Goal: Information Seeking & Learning: Learn about a topic

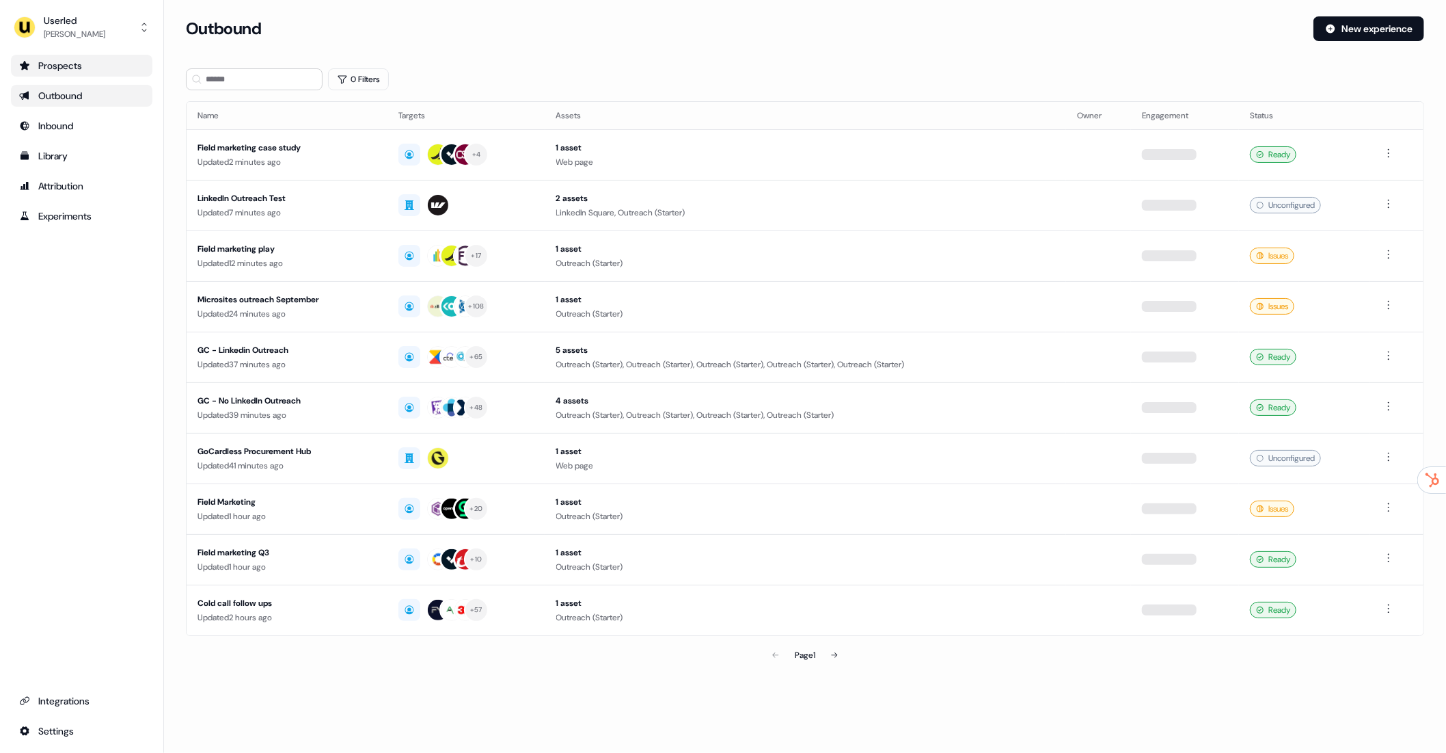
click at [71, 70] on div "Prospects" at bounding box center [81, 66] width 125 height 14
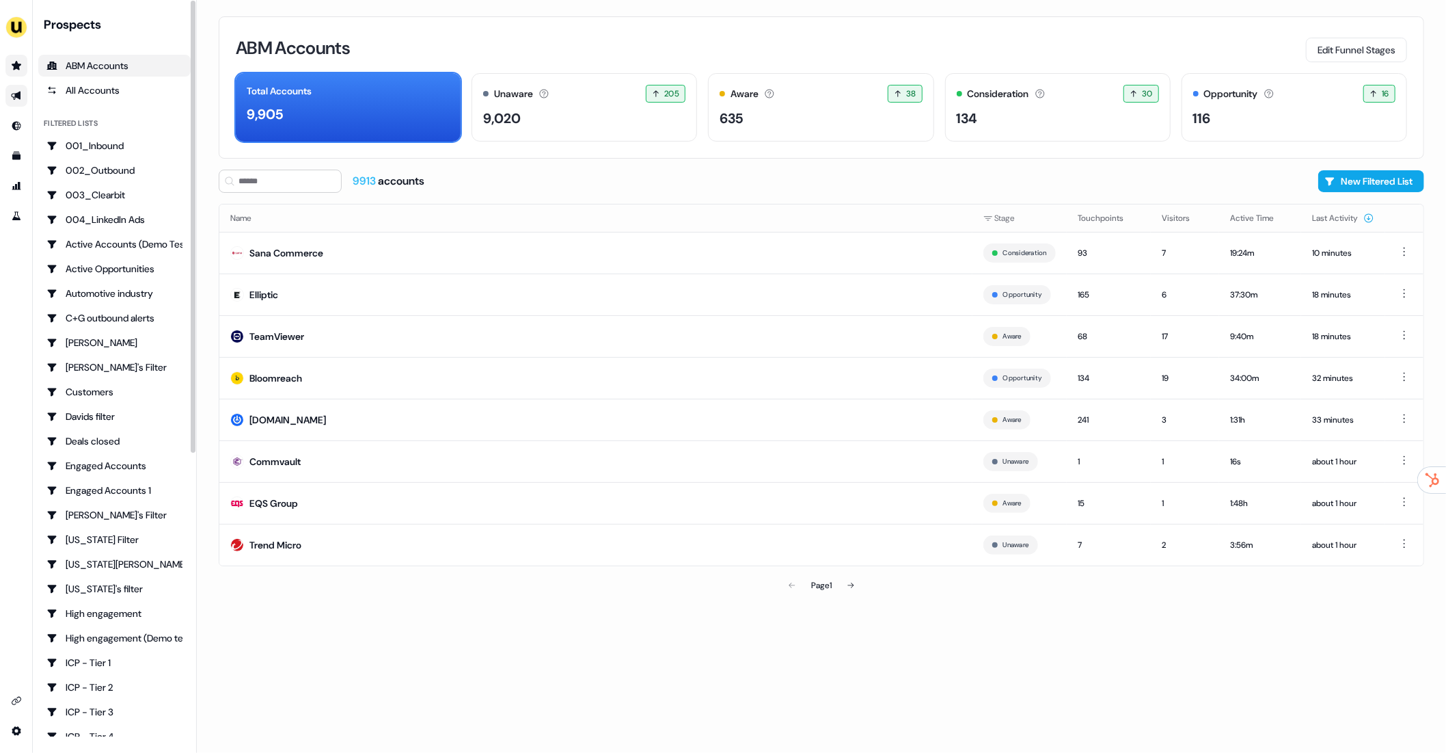
click at [26, 102] on link "Go to outbound experience" at bounding box center [16, 96] width 22 height 22
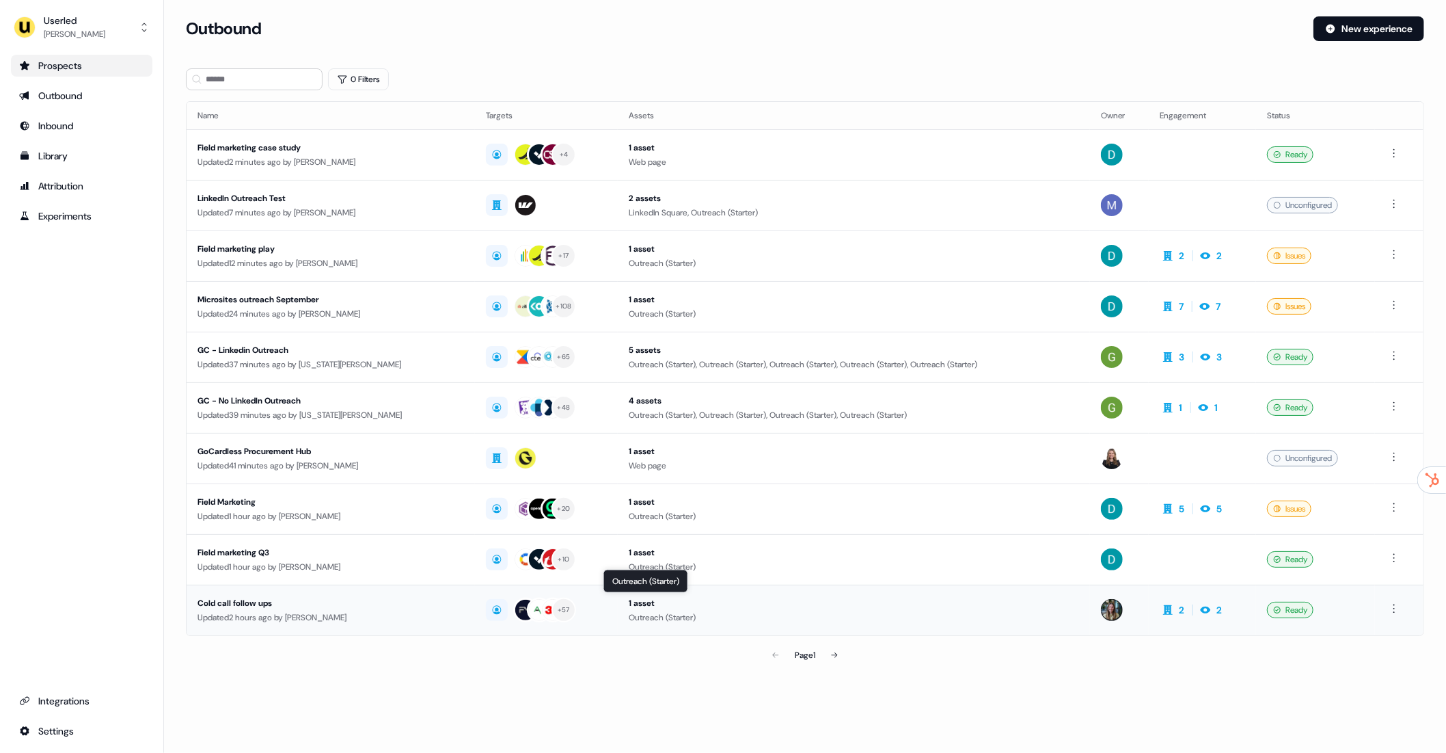
click at [776, 610] on div "Outreach (Starter)" at bounding box center [854, 617] width 450 height 14
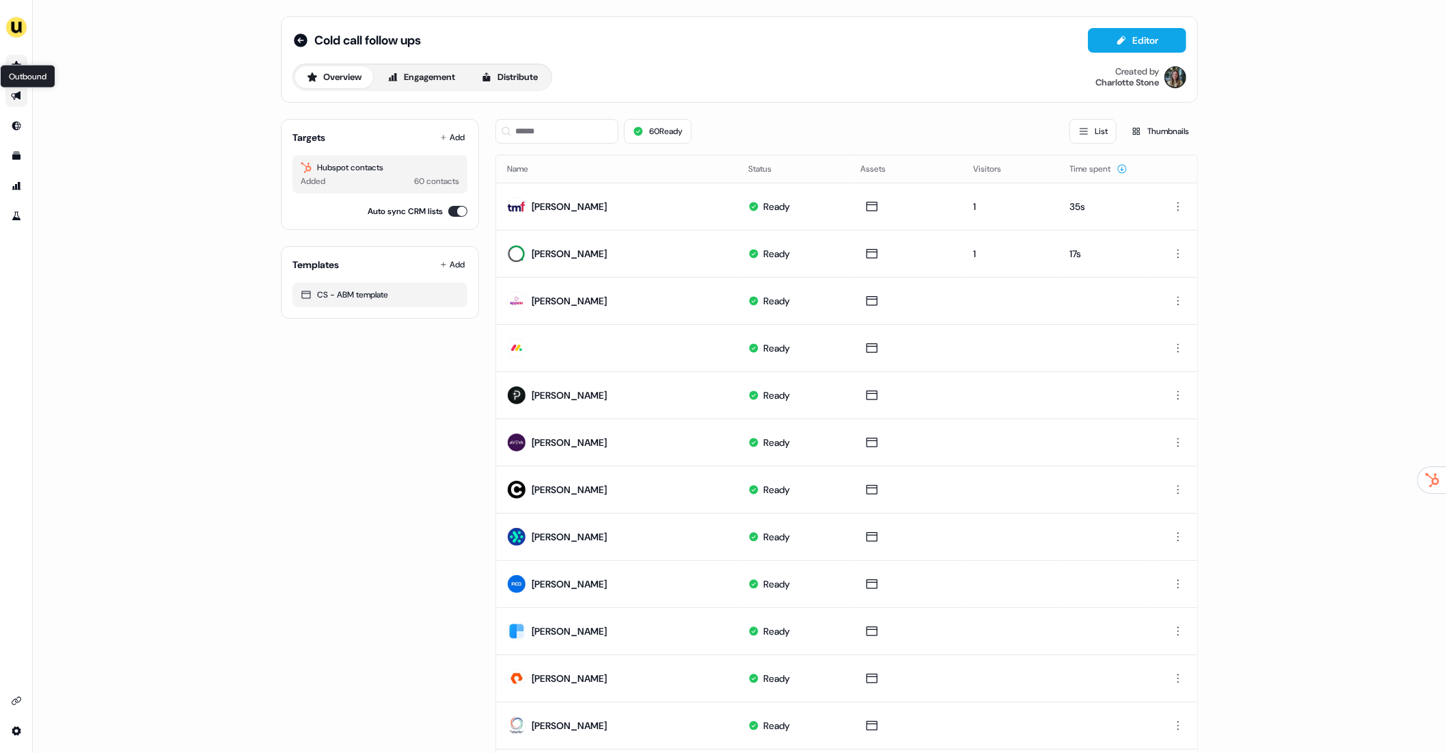
click at [18, 92] on icon "Go to outbound experience" at bounding box center [16, 96] width 10 height 9
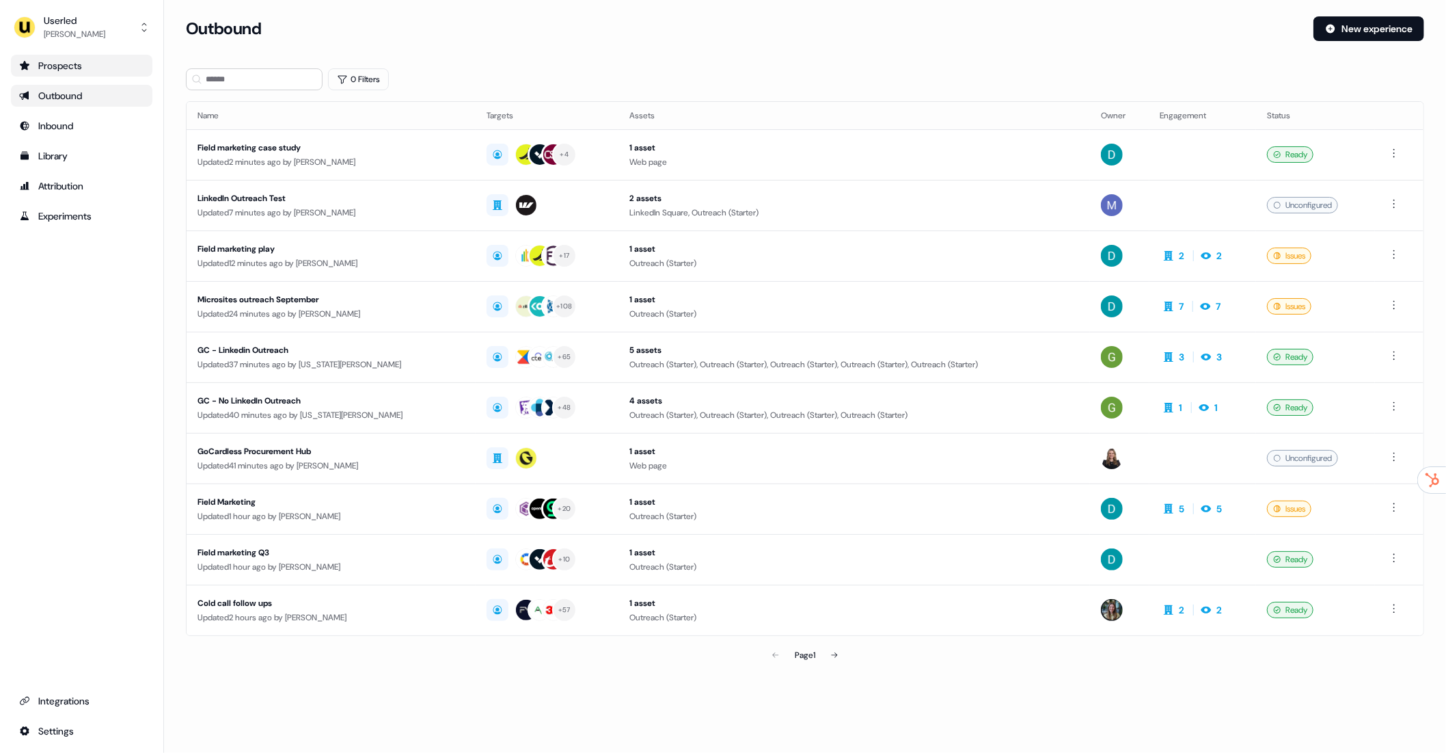
click at [94, 71] on div "Prospects" at bounding box center [81, 66] width 125 height 14
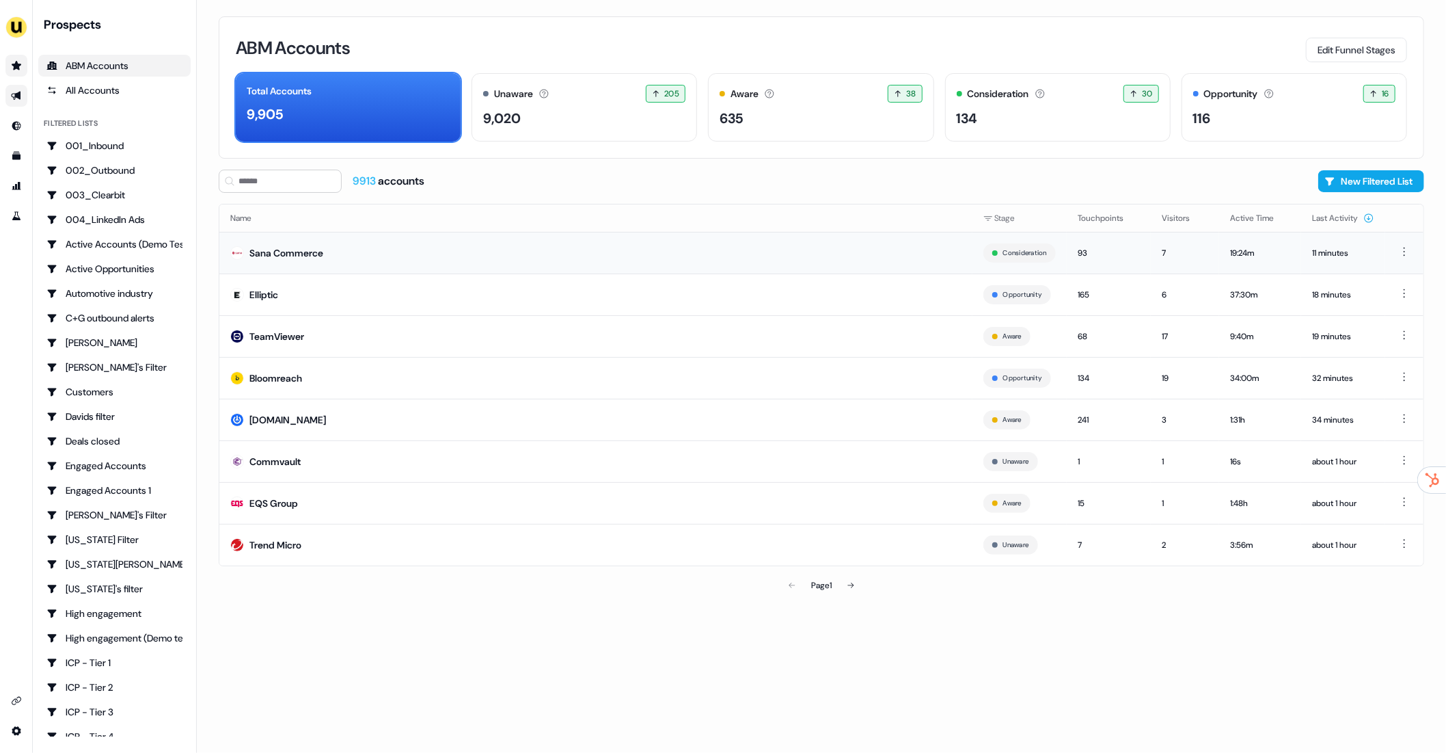
click at [364, 252] on td "Sana Commerce" at bounding box center [595, 253] width 753 height 42
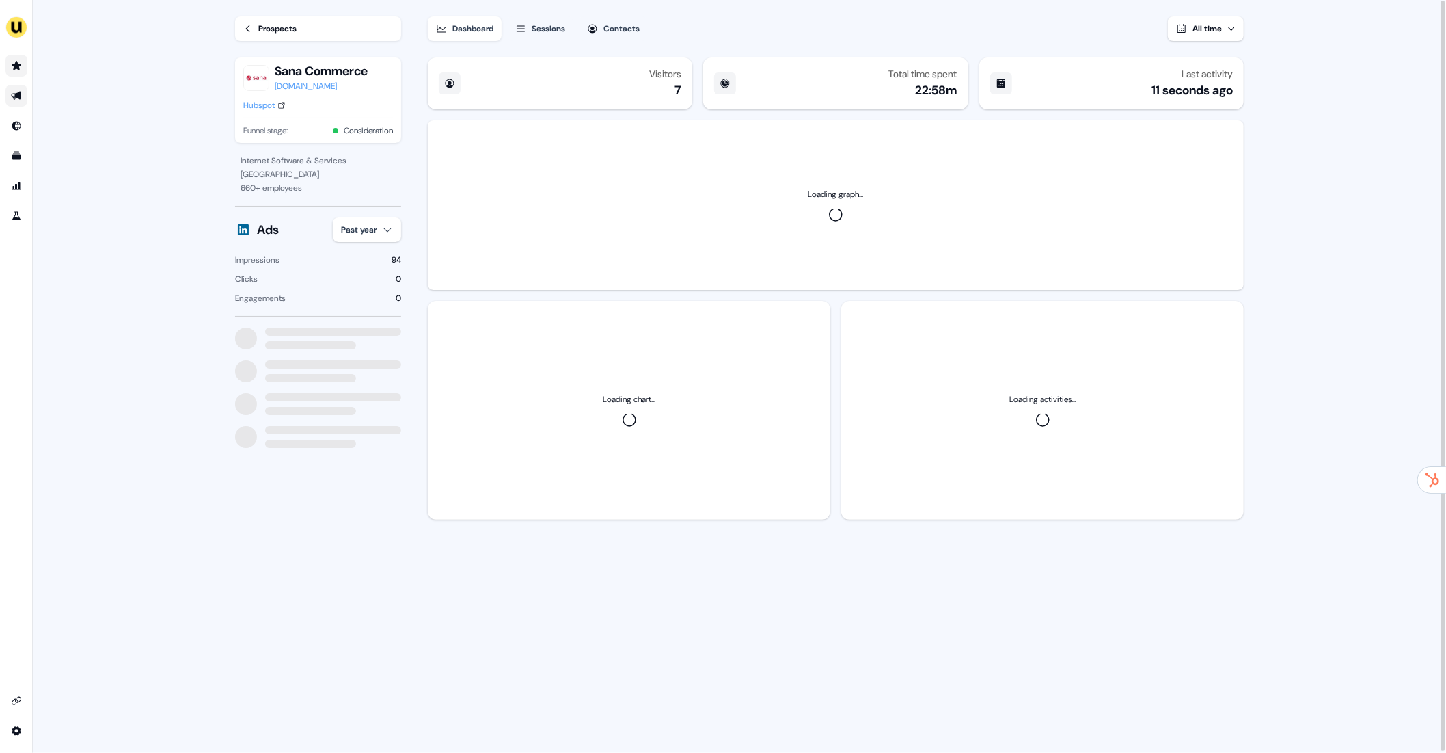
click at [552, 27] on div "Sessions" at bounding box center [548, 29] width 33 height 14
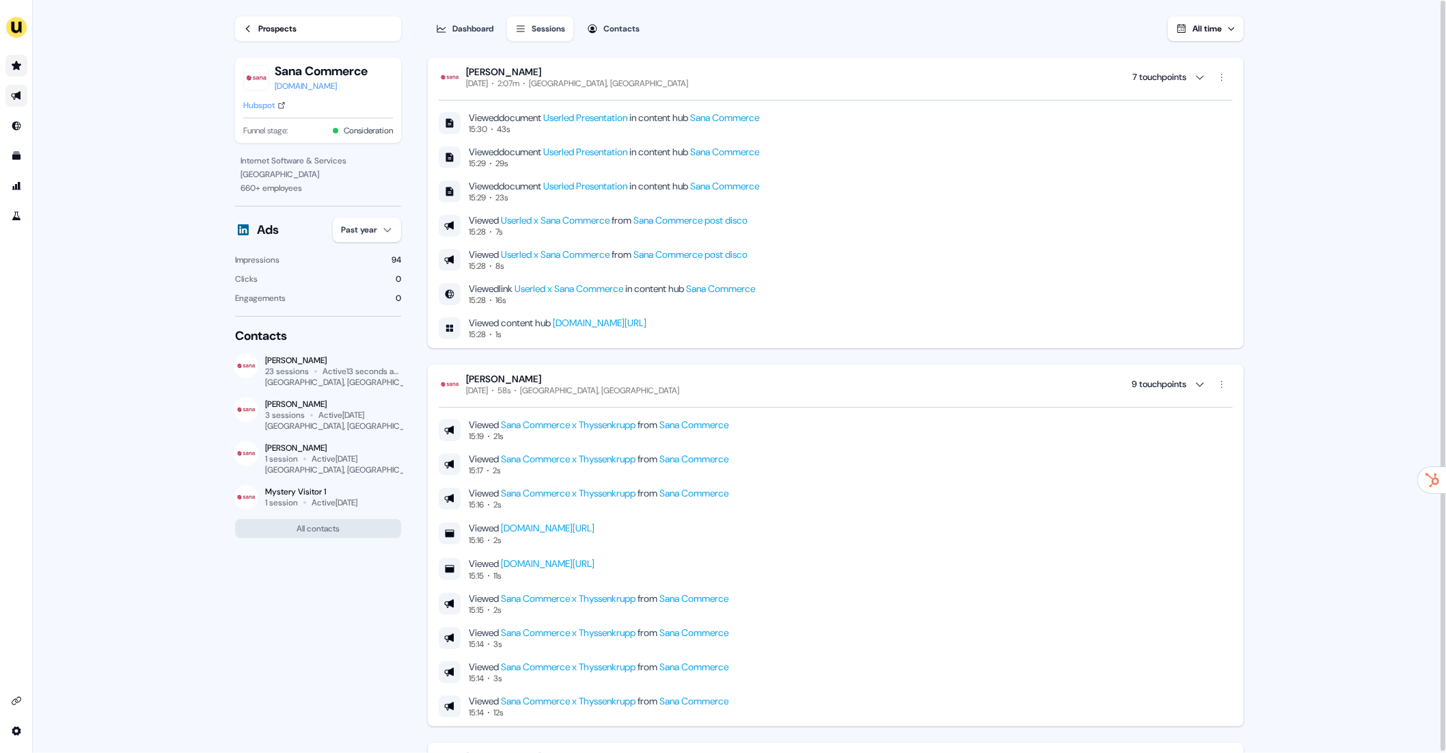
click at [522, 68] on div "[PERSON_NAME]" at bounding box center [577, 72] width 222 height 12
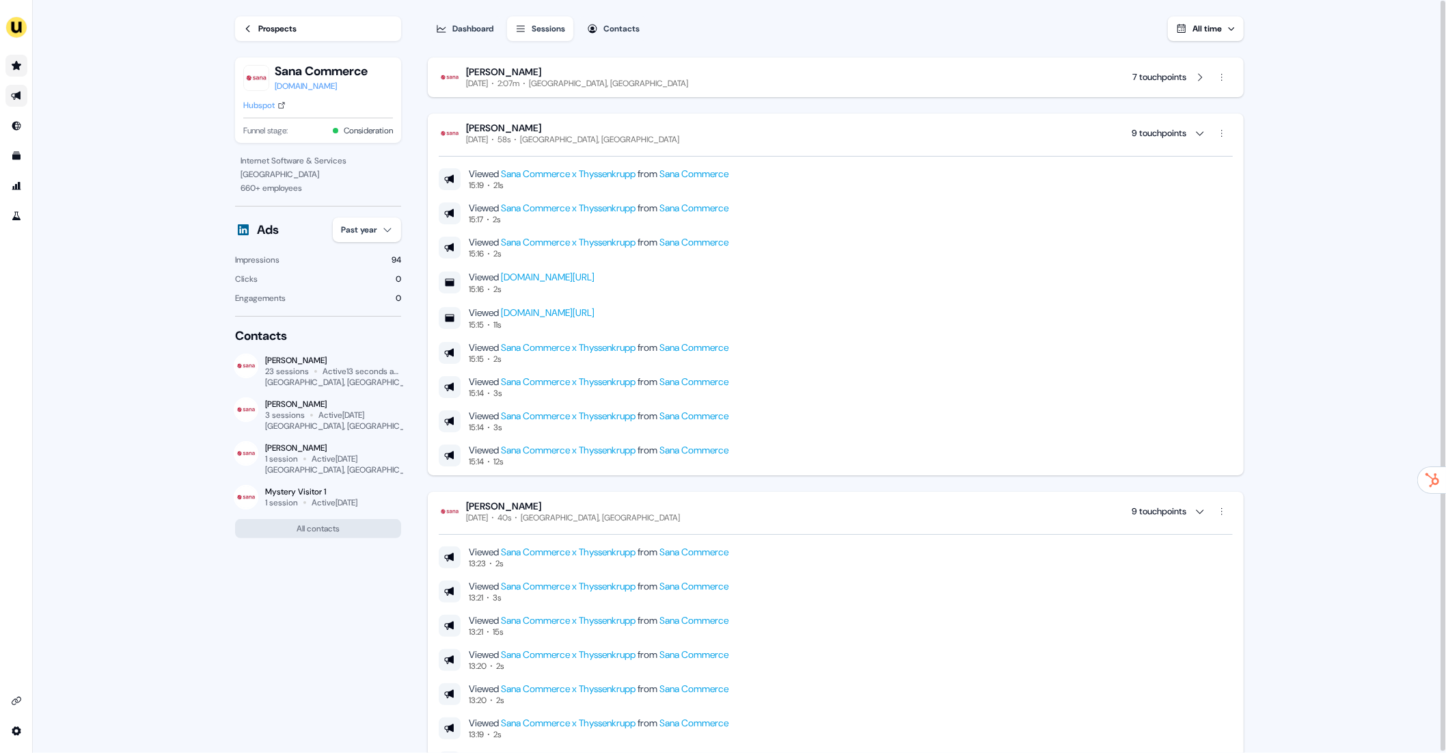
click at [543, 137] on div "[GEOGRAPHIC_DATA], [GEOGRAPHIC_DATA]" at bounding box center [599, 139] width 159 height 11
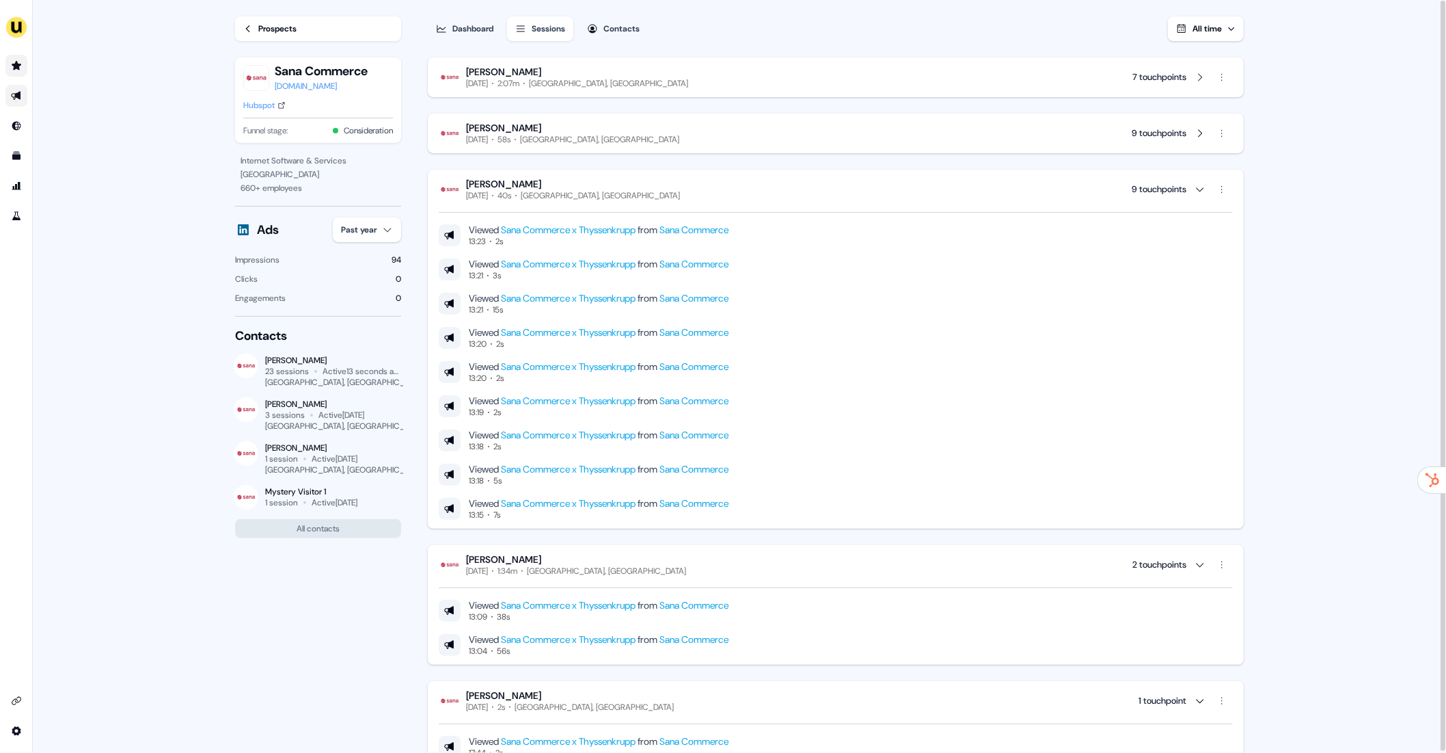
click at [488, 198] on div "[DATE]" at bounding box center [477, 195] width 22 height 11
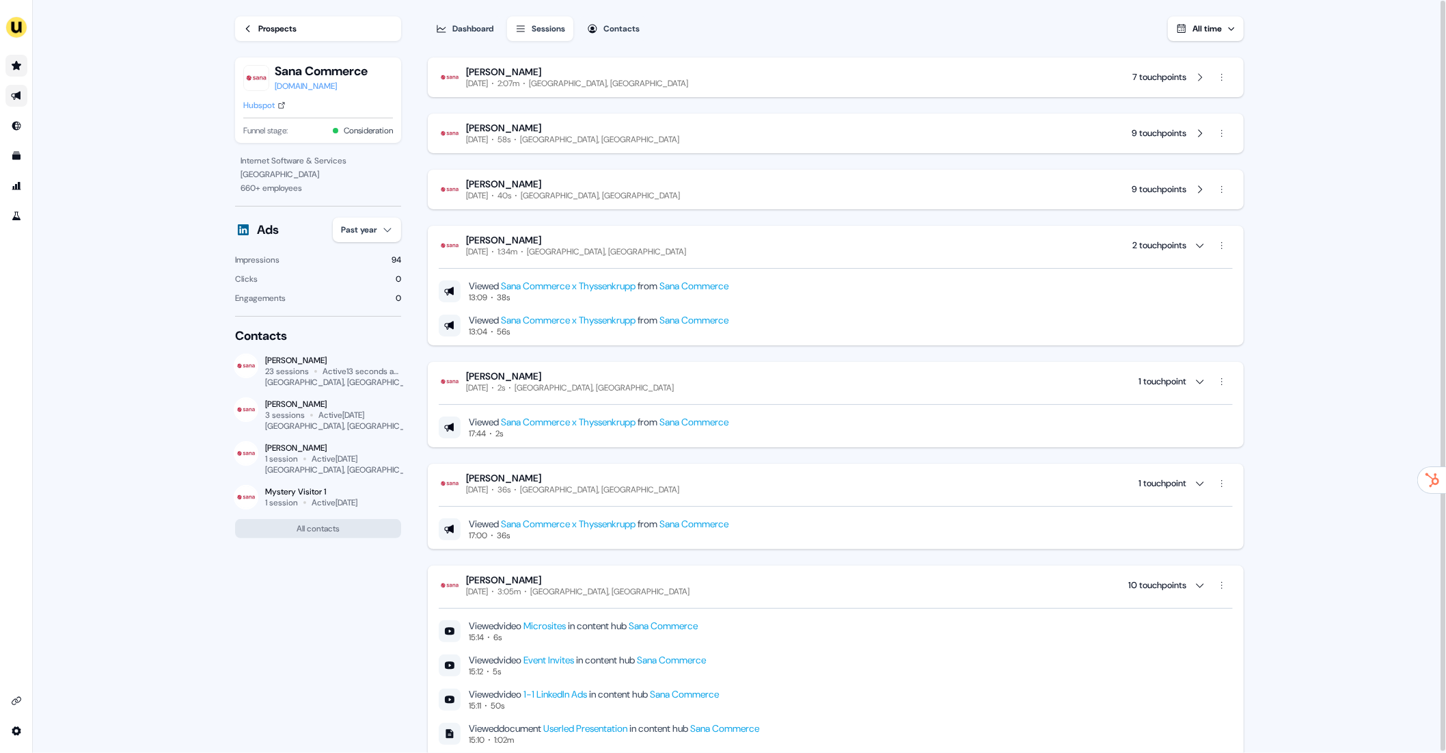
click at [544, 236] on div "[PERSON_NAME]" at bounding box center [576, 240] width 220 height 12
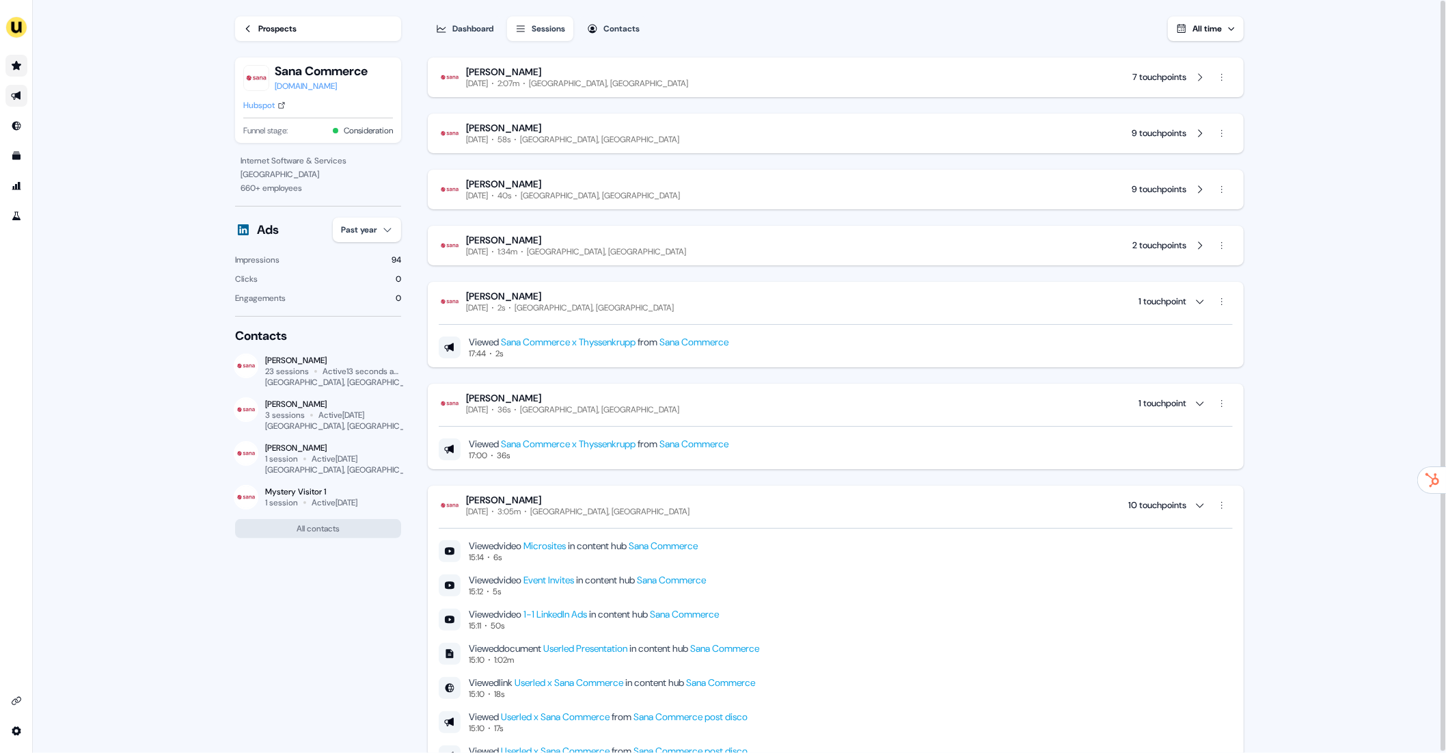
click at [552, 297] on div "[PERSON_NAME]" at bounding box center [570, 296] width 208 height 12
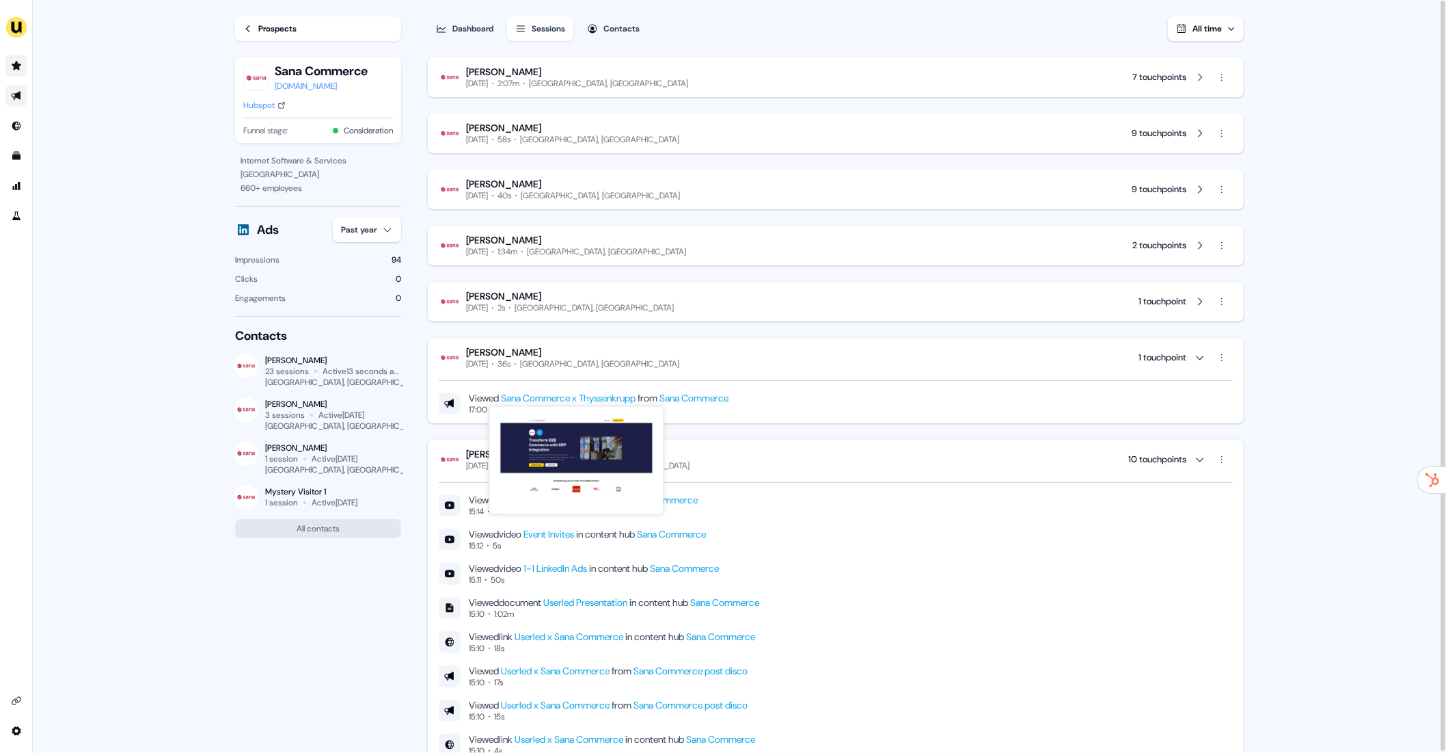
click at [563, 349] on div "[PERSON_NAME]" at bounding box center [572, 352] width 213 height 12
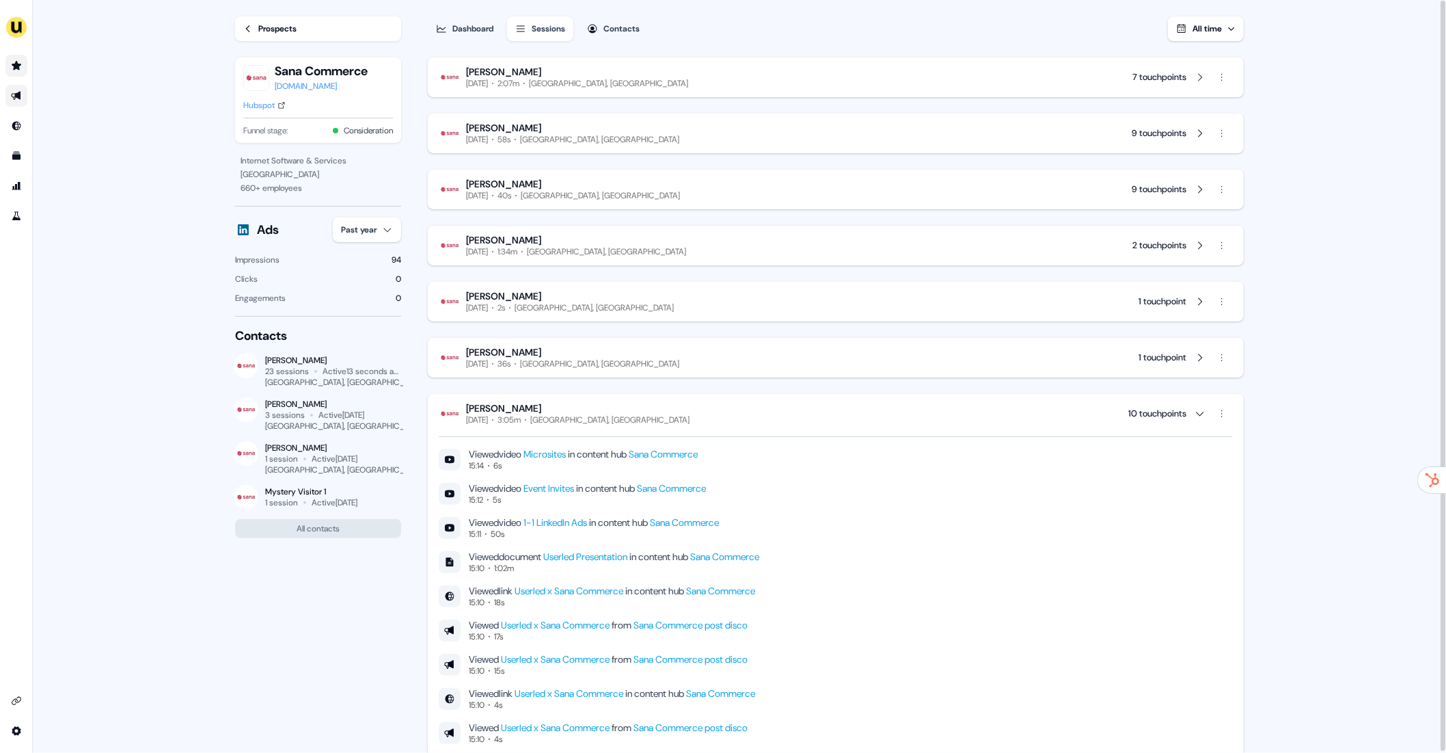
click at [578, 411] on div "[PERSON_NAME]" at bounding box center [578, 408] width 224 height 12
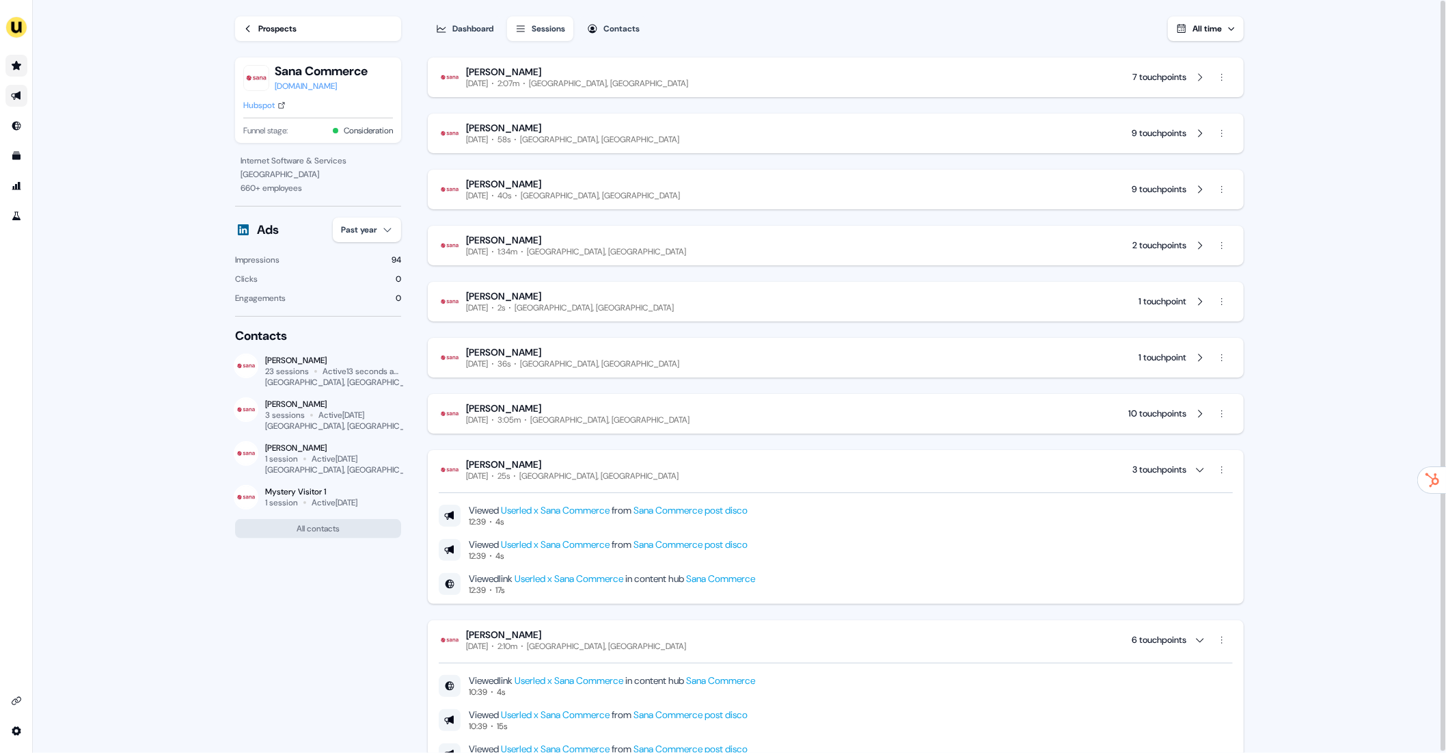
click at [604, 481] on div "Viewed Userled x Sana Commerce from Sana Commerce post disco 12:39 4s Viewed Us…" at bounding box center [836, 538] width 794 height 114
click at [604, 632] on div "[PERSON_NAME]" at bounding box center [576, 634] width 220 height 12
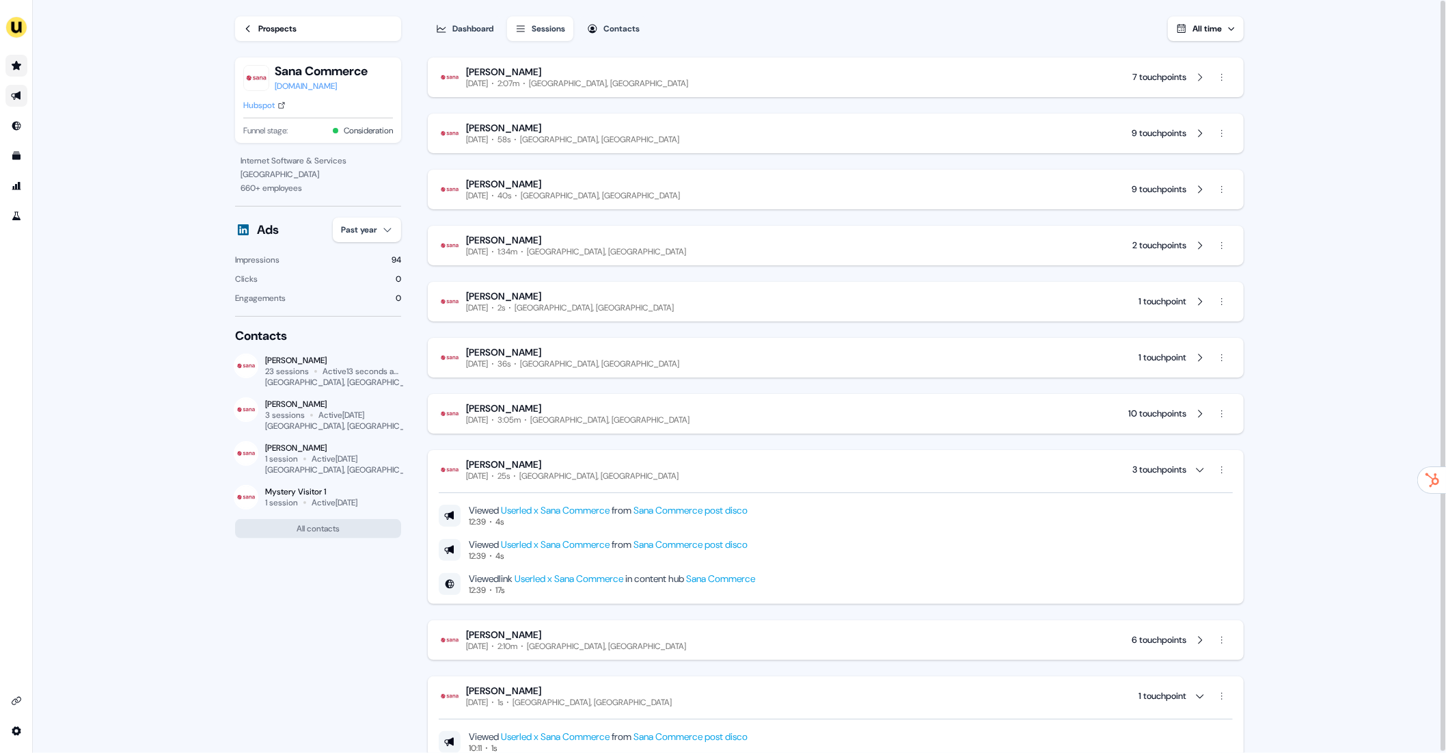
click at [568, 469] on div "[PERSON_NAME]" at bounding box center [572, 464] width 213 height 12
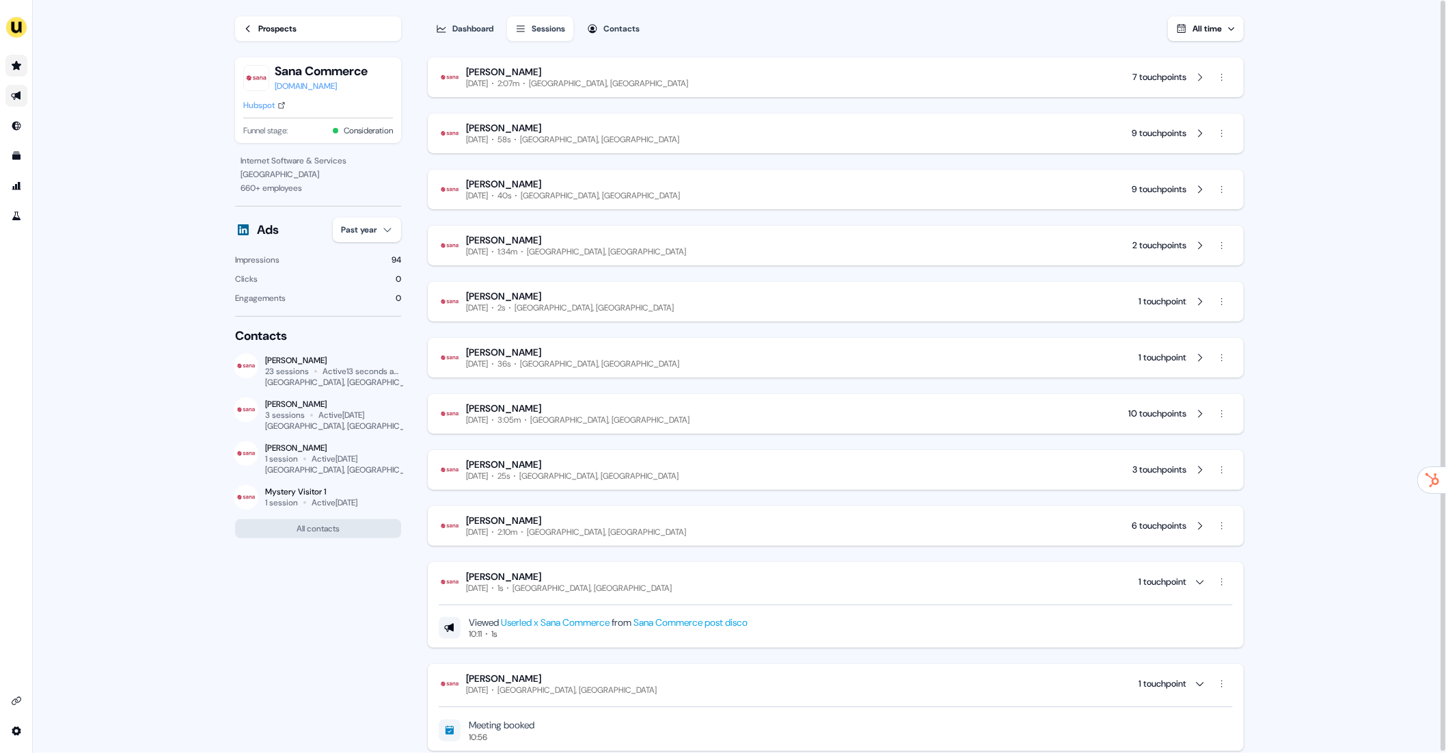
click at [593, 527] on div "[GEOGRAPHIC_DATA], [GEOGRAPHIC_DATA]" at bounding box center [606, 531] width 159 height 11
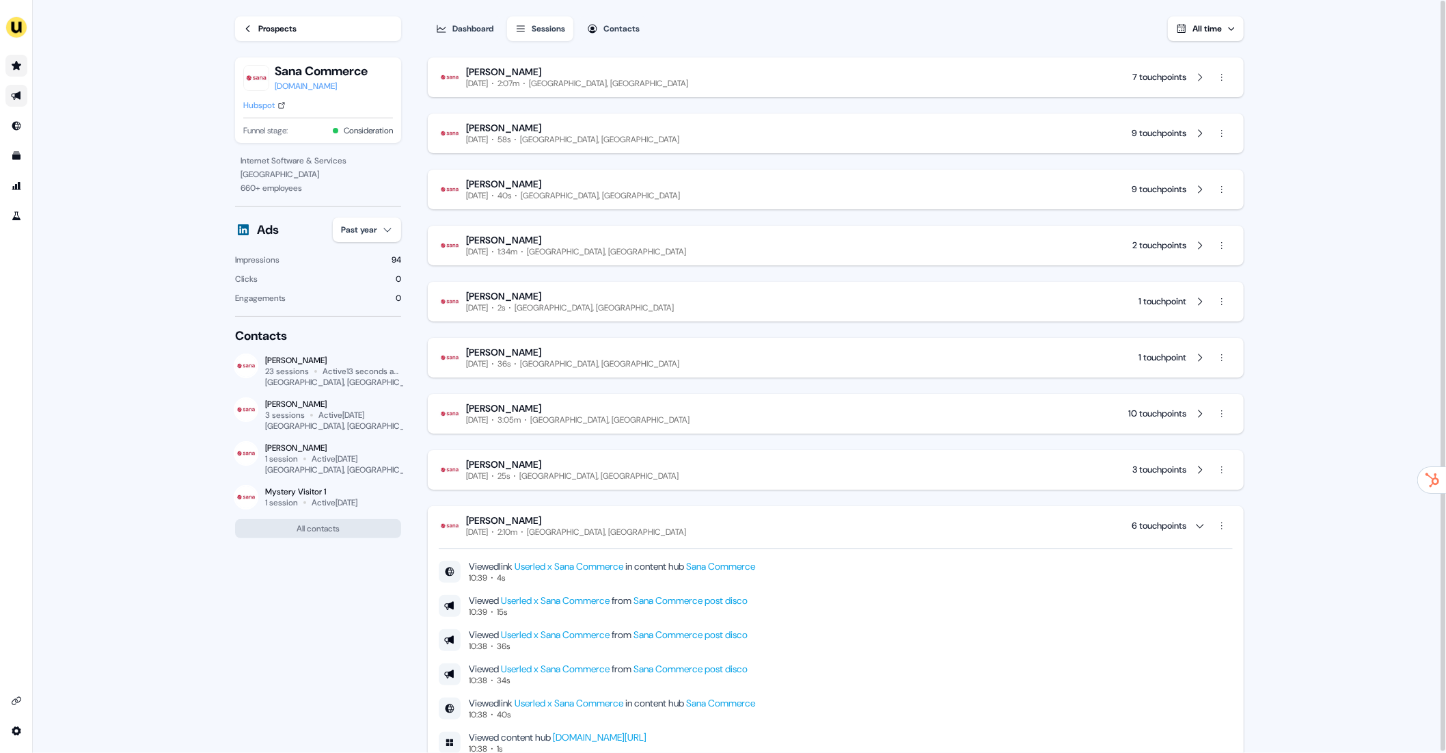
click at [584, 512] on div "[PERSON_NAME] [DATE] 2:10m [GEOGRAPHIC_DATA], [GEOGRAPHIC_DATA] 6 touchpoints V…" at bounding box center [836, 634] width 816 height 256
click at [594, 525] on div "[PERSON_NAME]" at bounding box center [576, 520] width 220 height 12
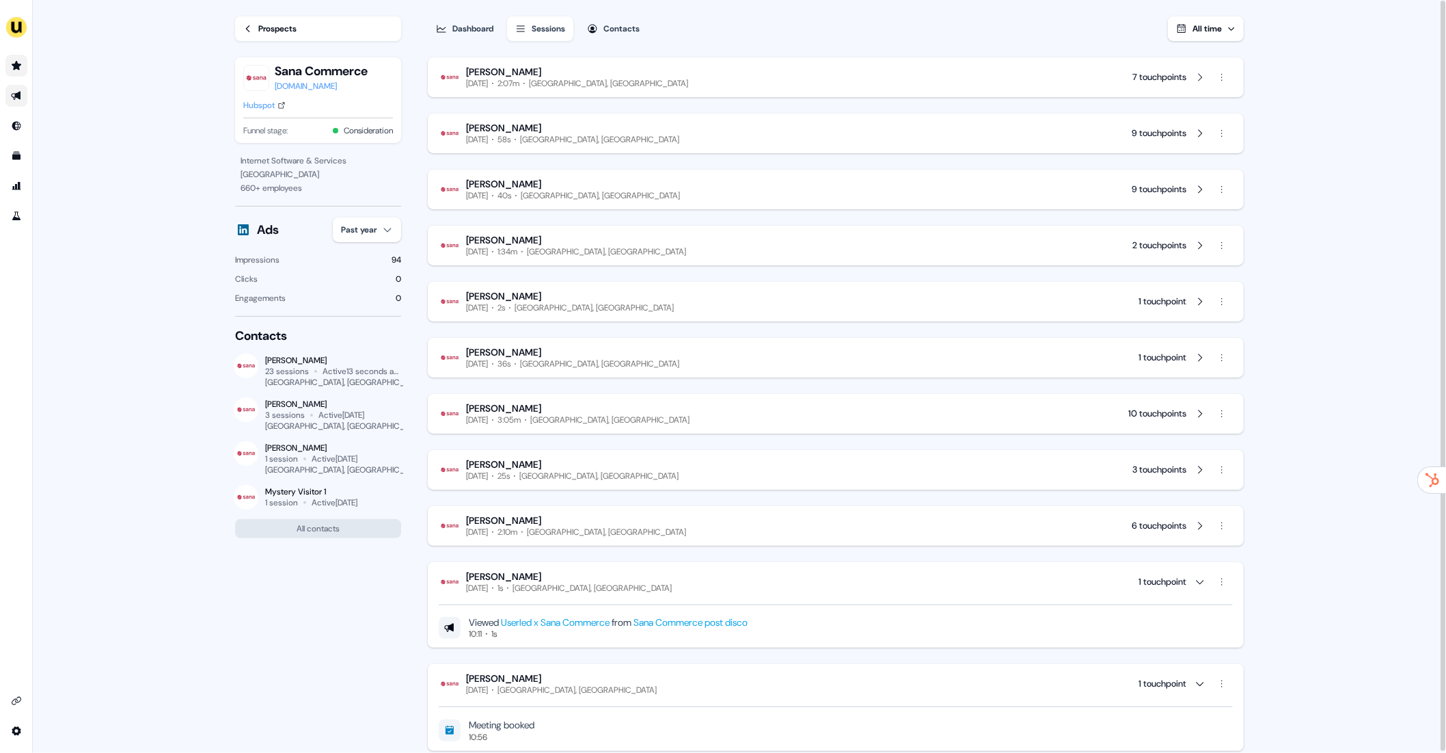
click at [586, 570] on div "[PERSON_NAME]" at bounding box center [569, 576] width 206 height 12
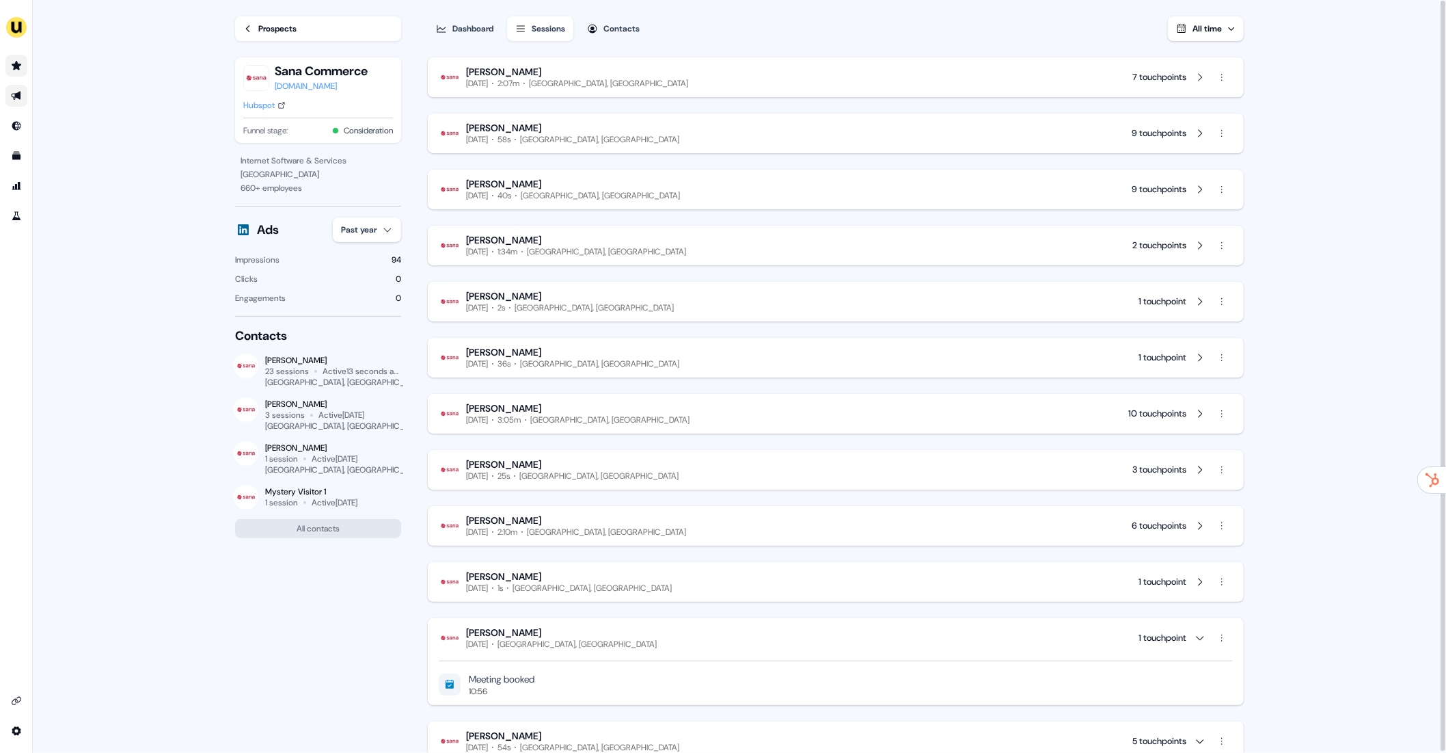
click at [582, 638] on div "[GEOGRAPHIC_DATA], [GEOGRAPHIC_DATA]" at bounding box center [577, 643] width 159 height 11
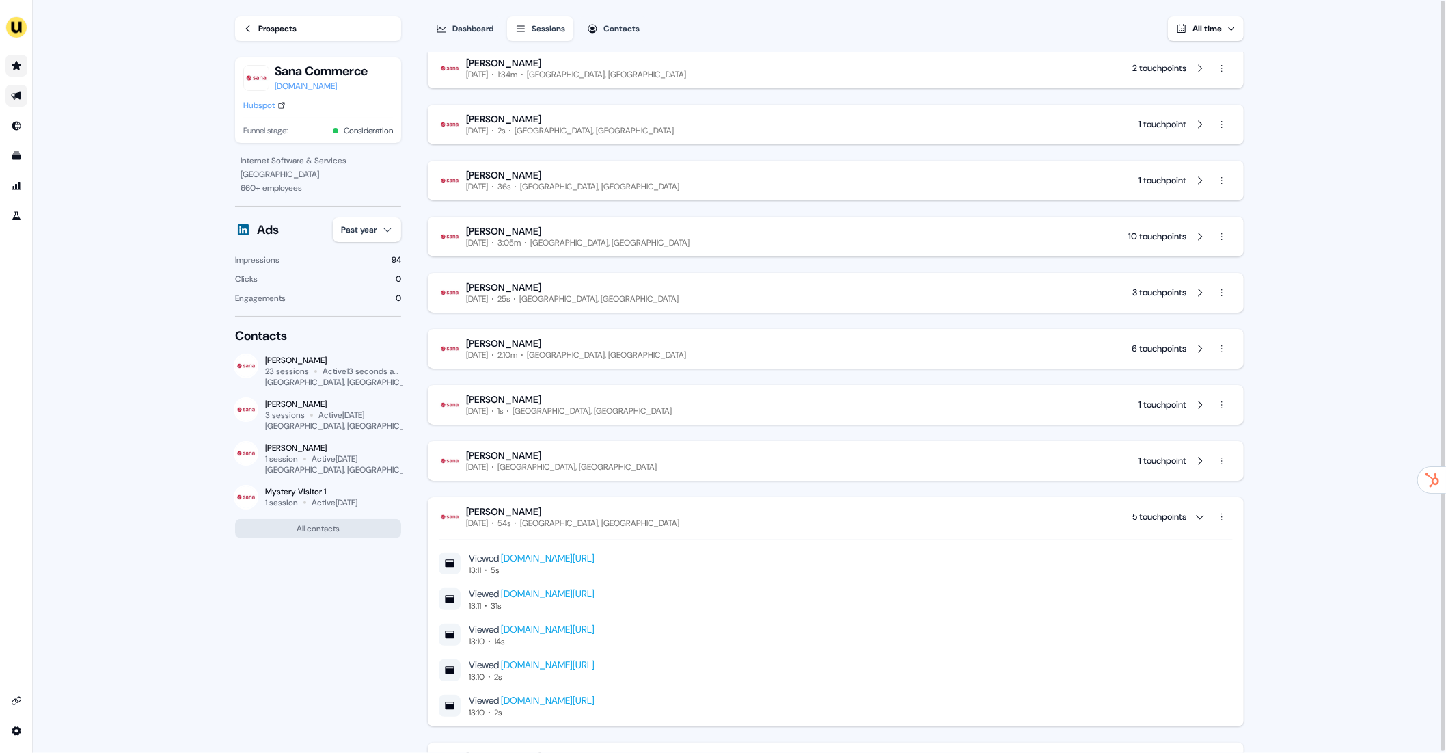
scroll to position [216, 0]
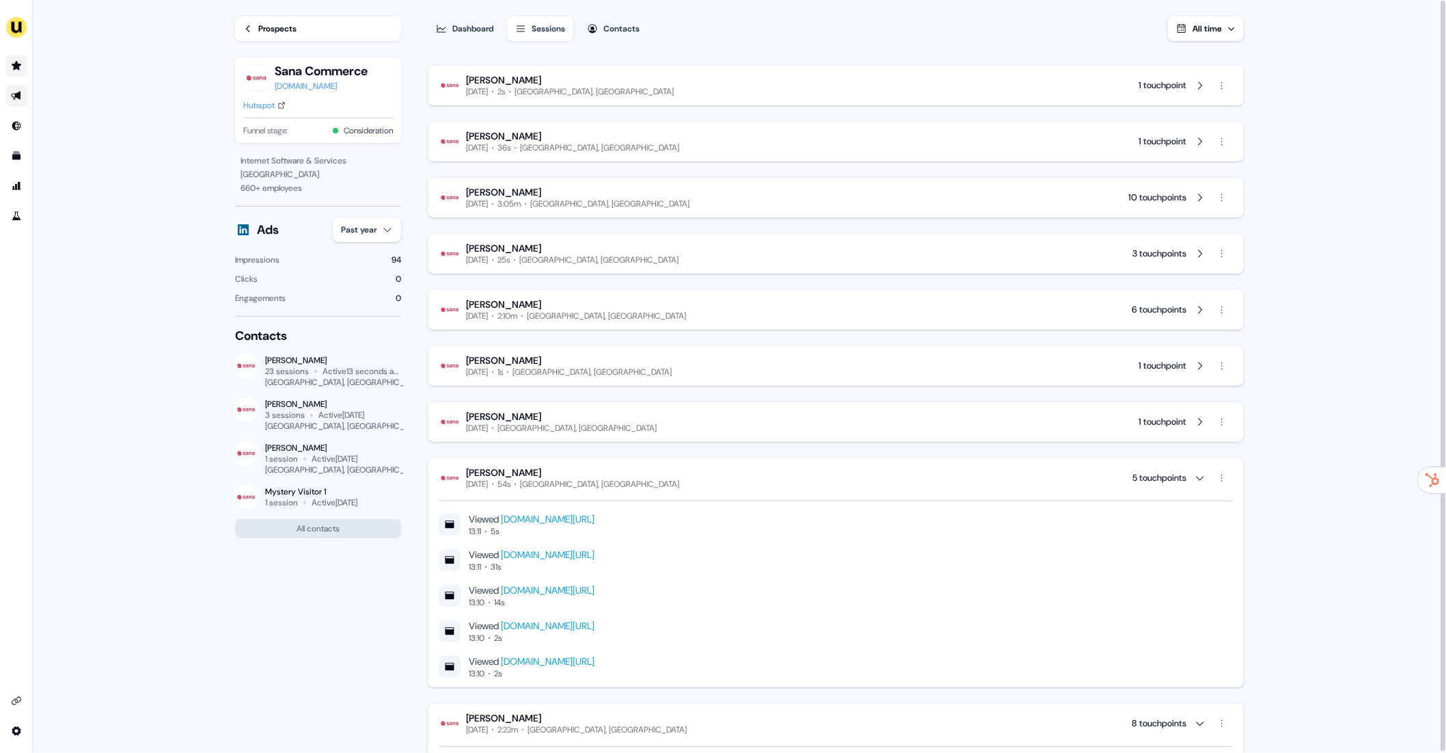
click at [558, 476] on div "[PERSON_NAME]" at bounding box center [572, 472] width 213 height 12
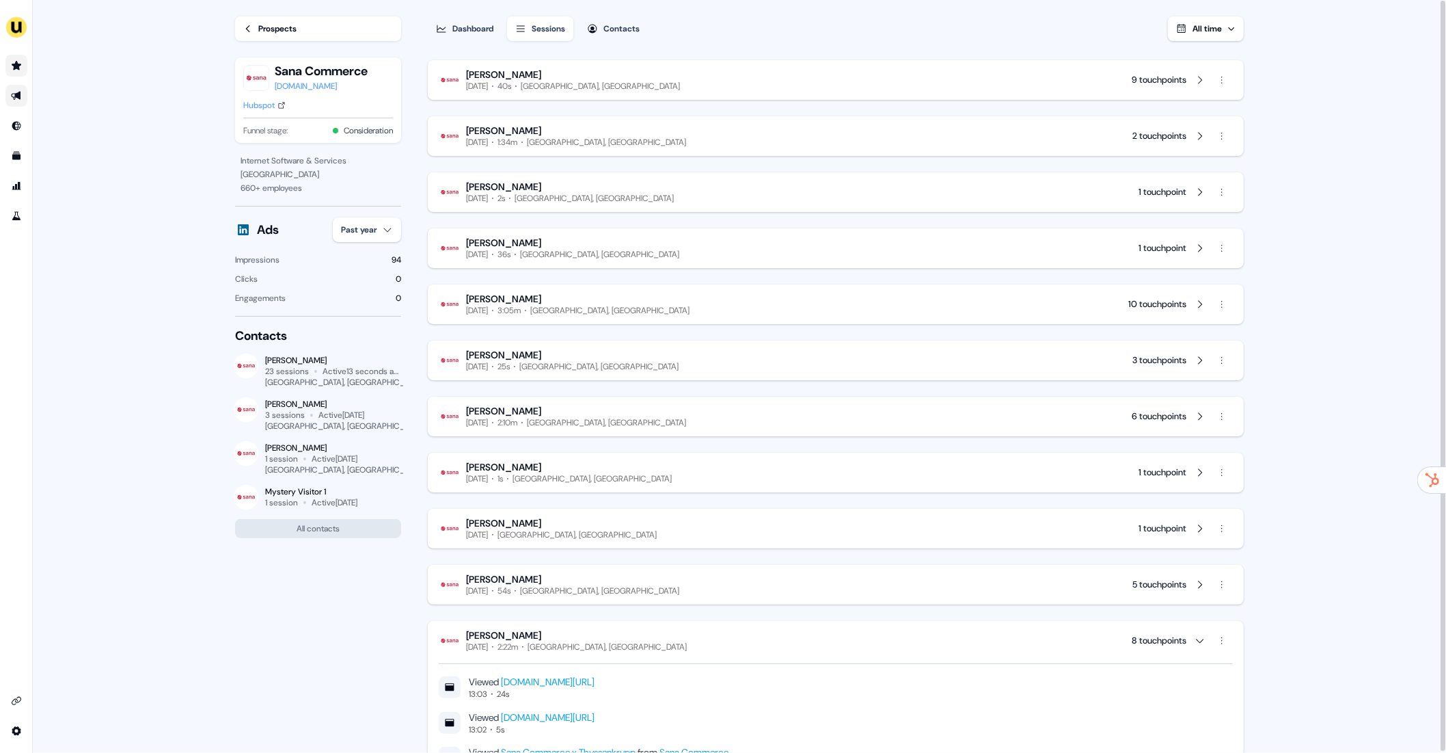
scroll to position [0, 0]
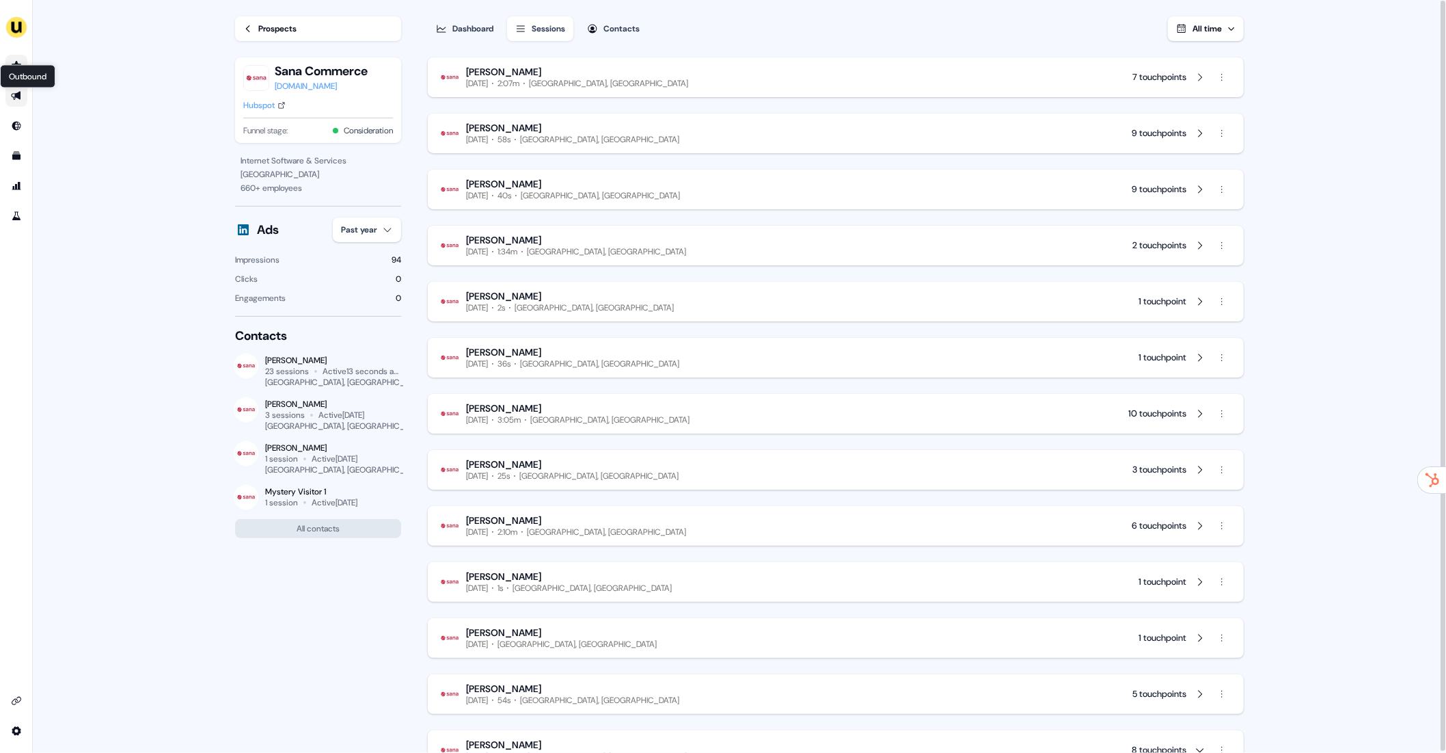
click at [15, 96] on icon "Go to outbound experience" at bounding box center [16, 96] width 10 height 9
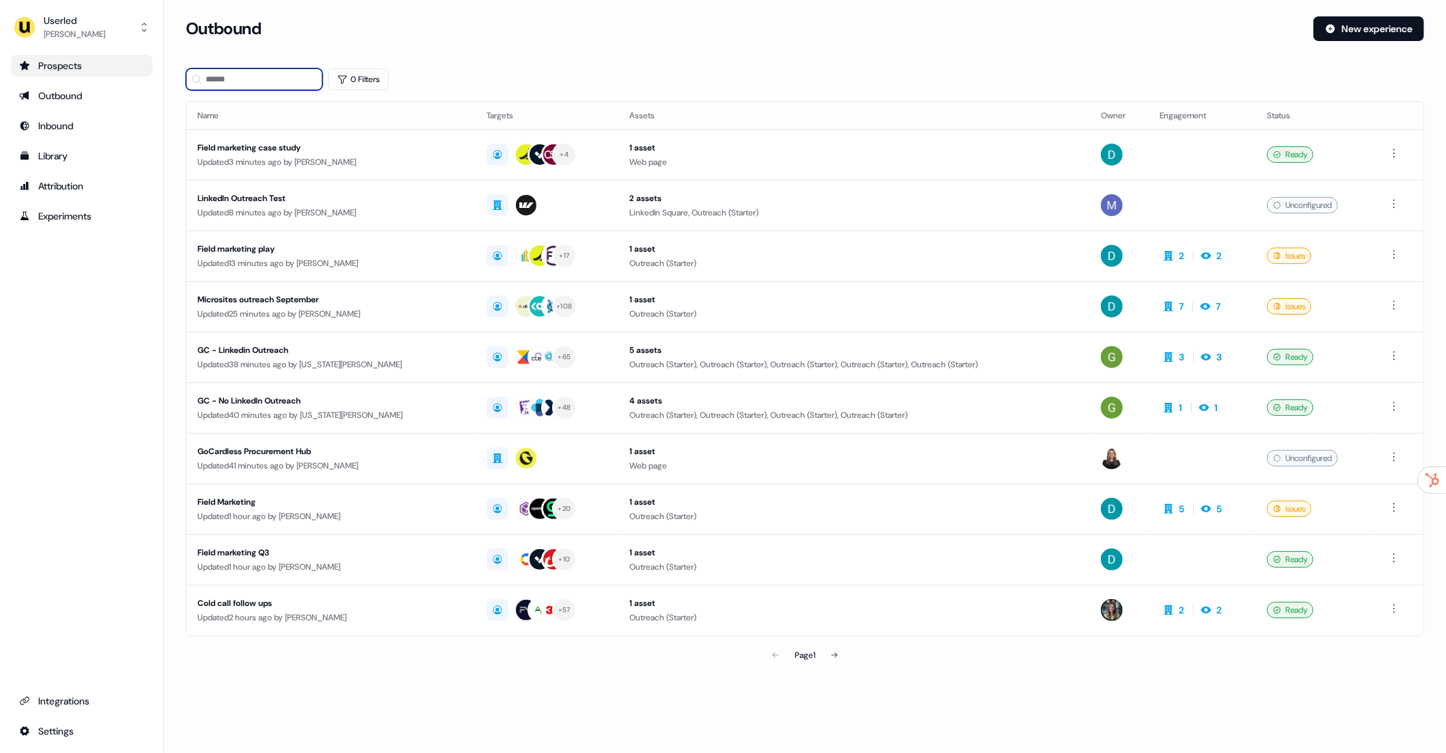
click at [258, 76] on input at bounding box center [254, 79] width 137 height 22
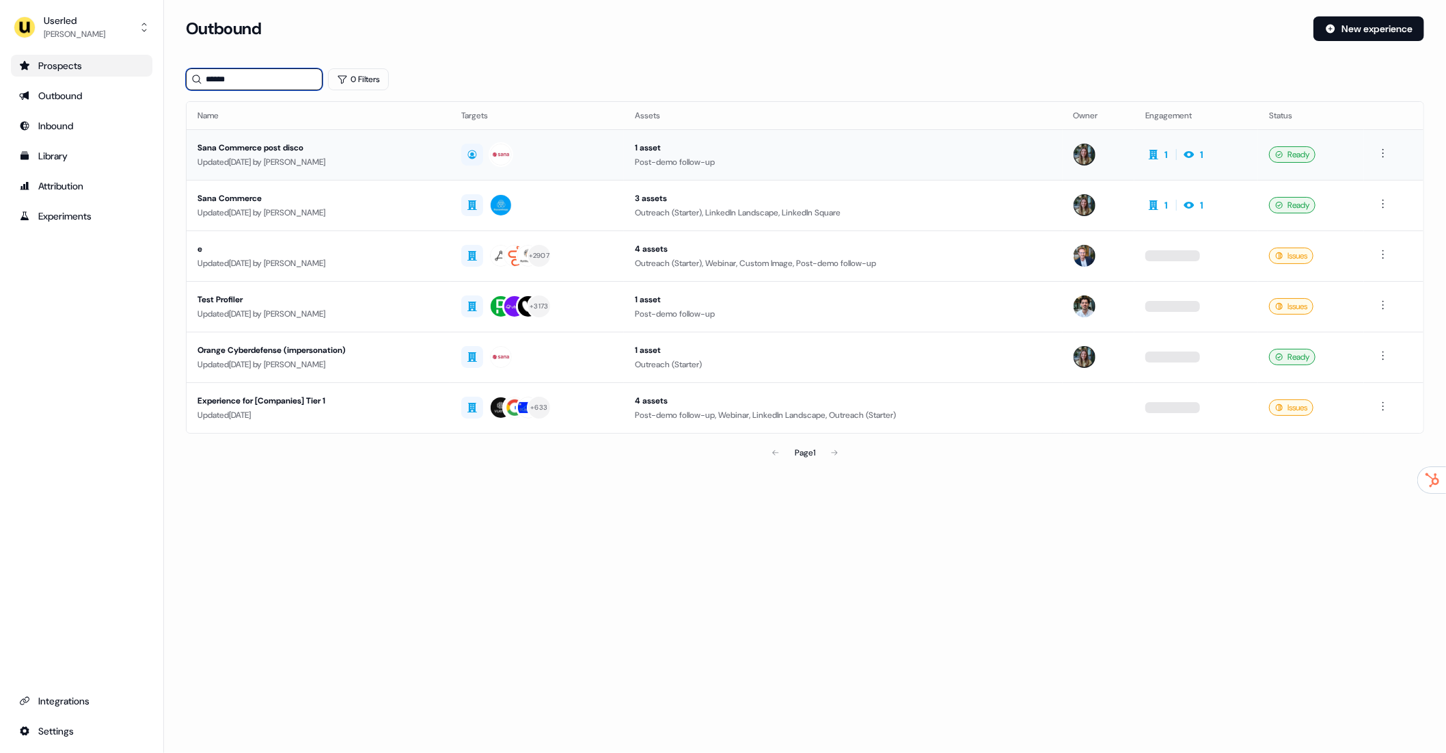
type input "******"
click at [278, 157] on div "Updated [DATE] by [PERSON_NAME]" at bounding box center [318, 162] width 241 height 14
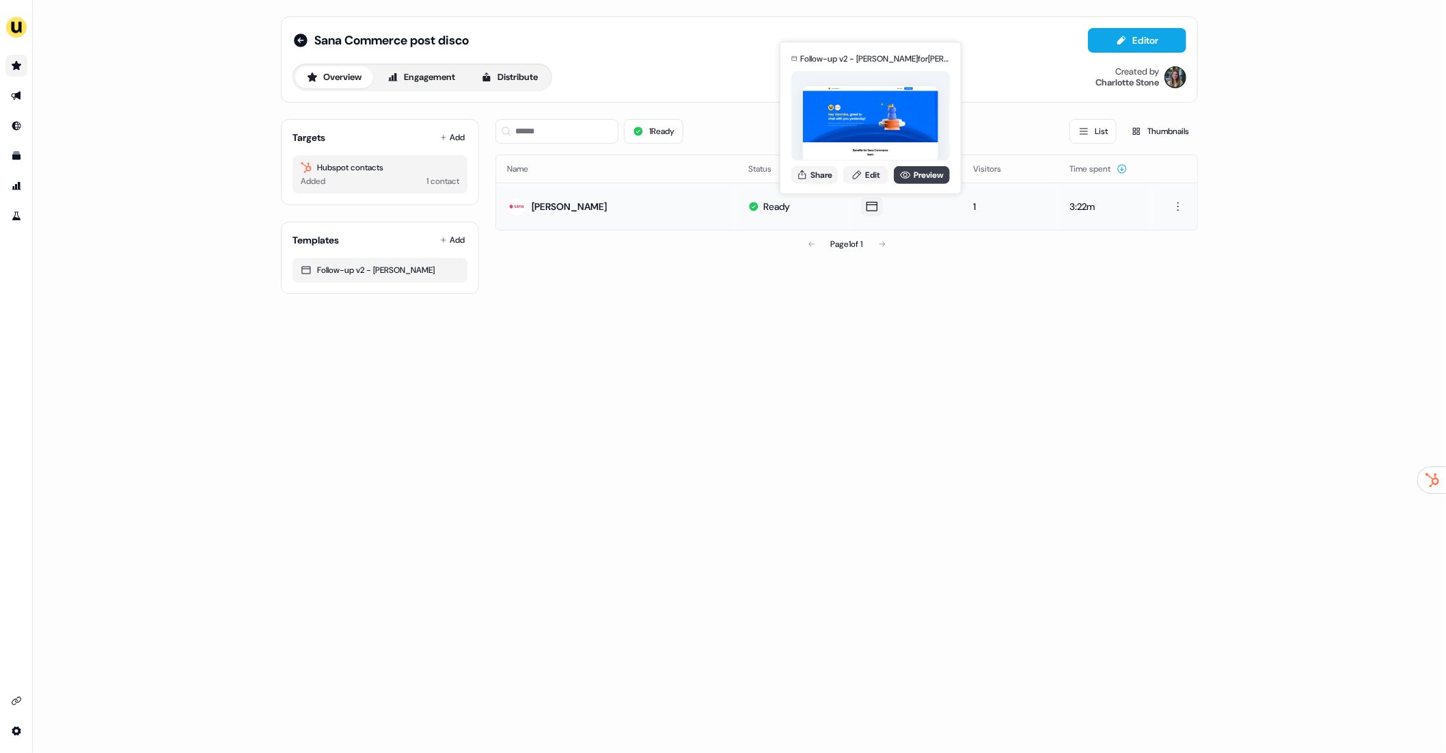
click at [913, 173] on link "Preview" at bounding box center [922, 174] width 56 height 18
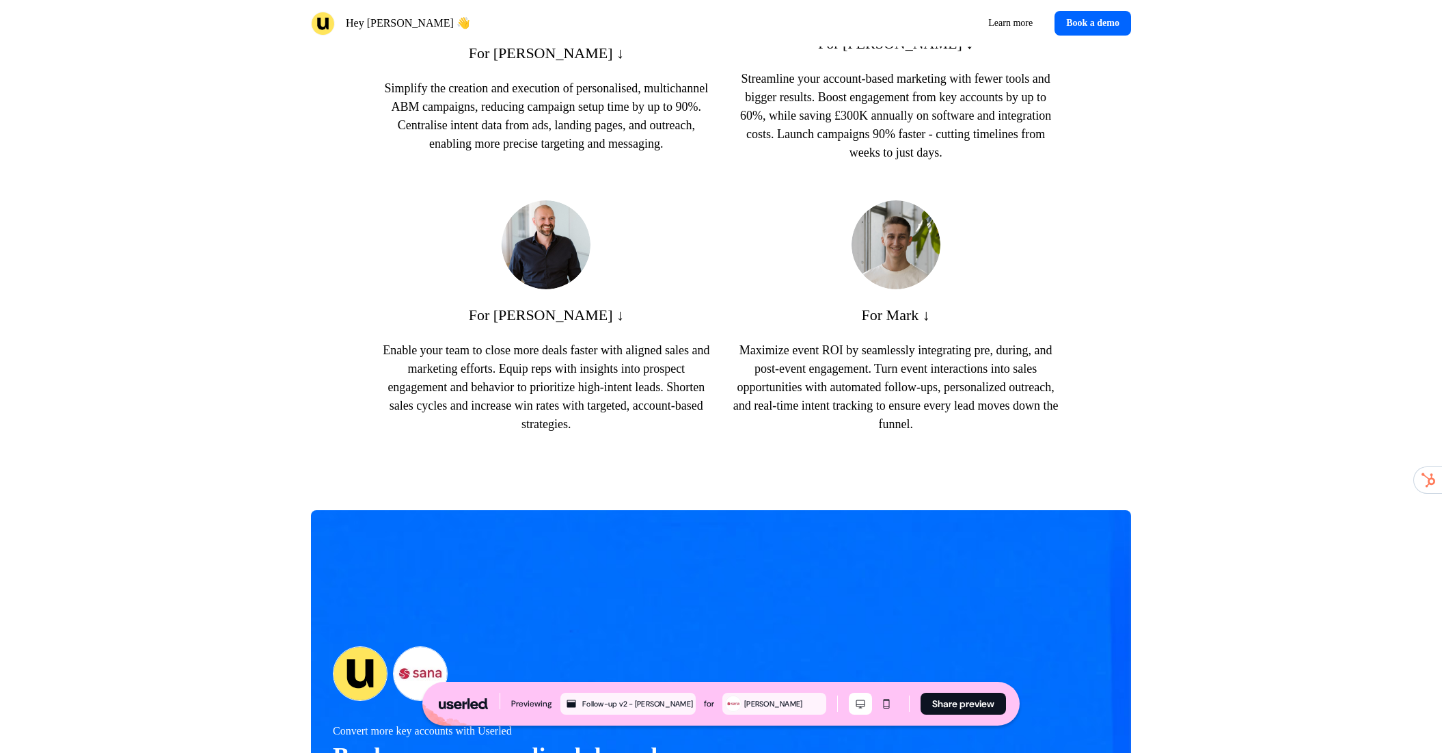
scroll to position [801, 0]
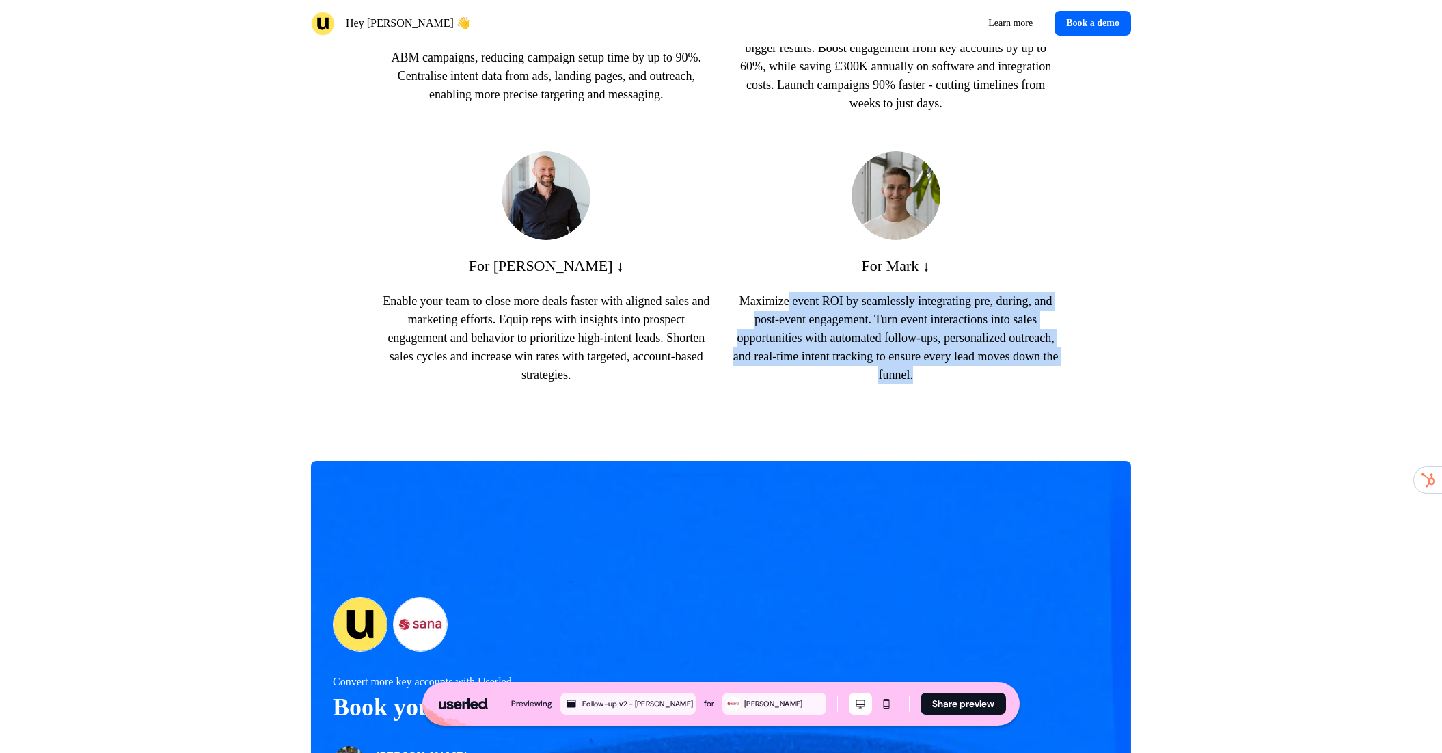
drag, startPoint x: 914, startPoint y: 370, endPoint x: 1040, endPoint y: 436, distance: 142.2
click at [1039, 436] on div "Benefits for Sana Commerce team For Veronika ↓ Simplify the creation and execut…" at bounding box center [721, 92] width 902 height 693
click at [1040, 435] on div "Benefits for Sana Commerce team For Veronika ↓ Simplify the creation and execut…" at bounding box center [721, 92] width 902 height 693
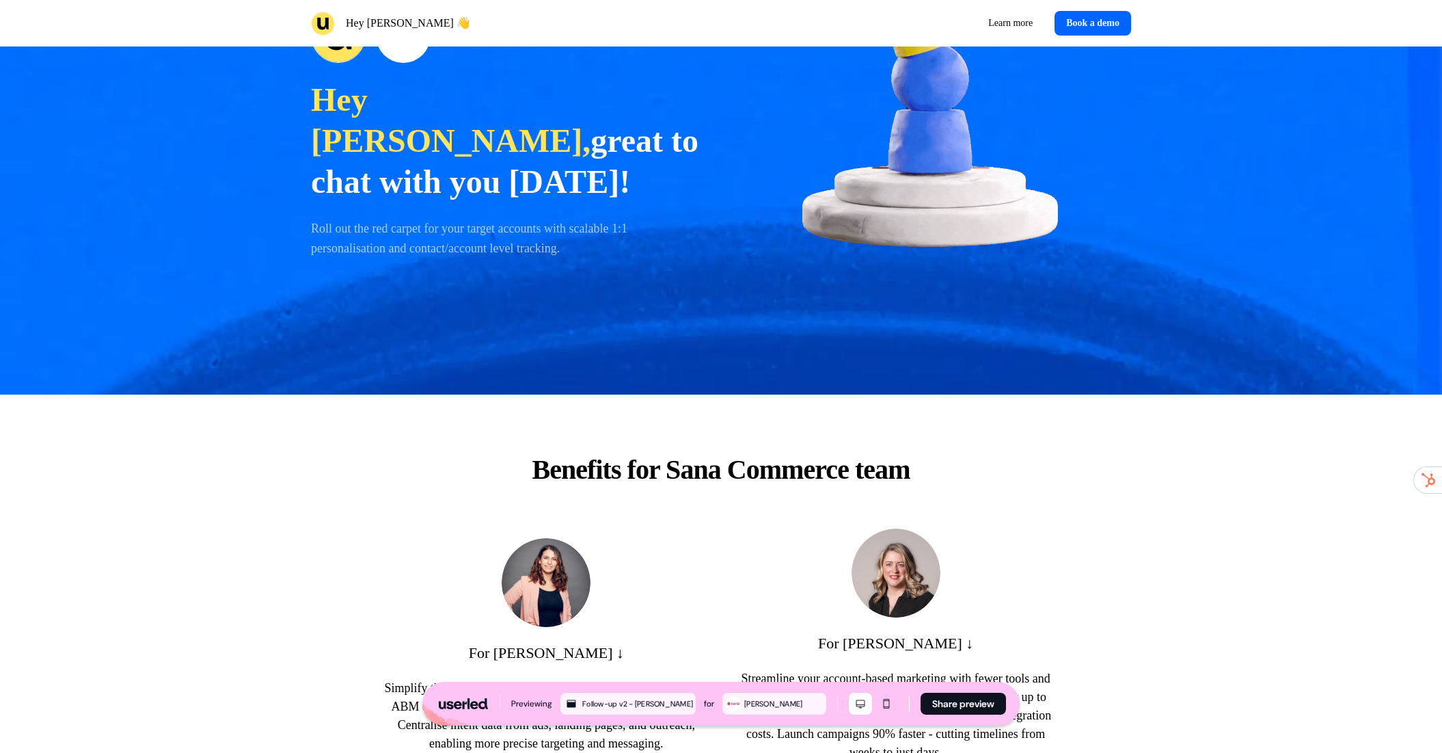
scroll to position [0, 0]
